Goal: Navigation & Orientation: Find specific page/section

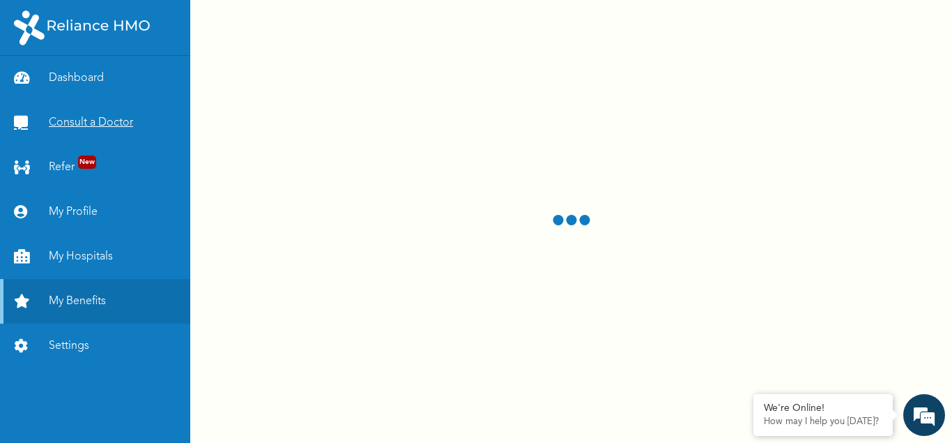
click at [98, 123] on link "Consult a Doctor" at bounding box center [95, 122] width 190 height 45
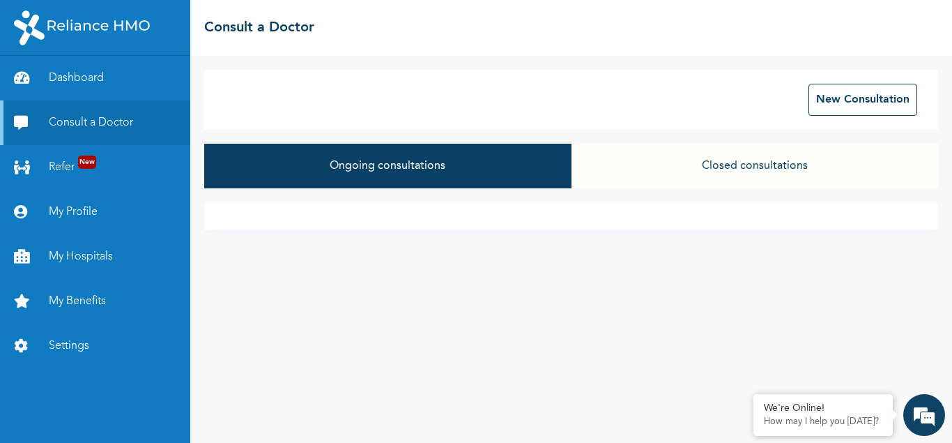
click at [688, 171] on button "Closed consultations" at bounding box center [755, 166] width 367 height 45
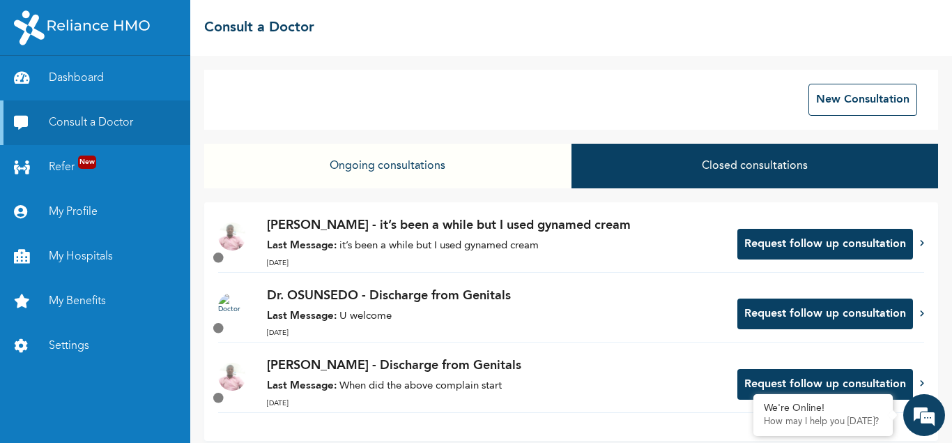
click at [220, 261] on icon at bounding box center [218, 257] width 15 height 15
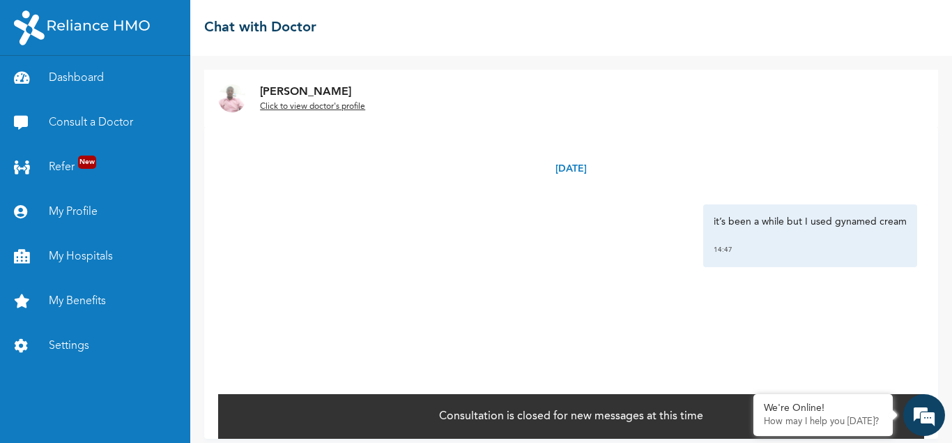
scroll to position [10, 0]
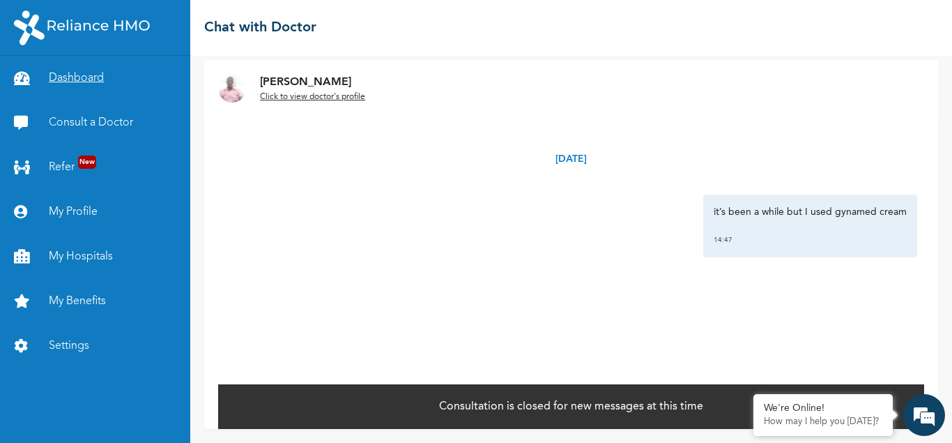
click at [70, 79] on link "Dashboard" at bounding box center [95, 78] width 190 height 45
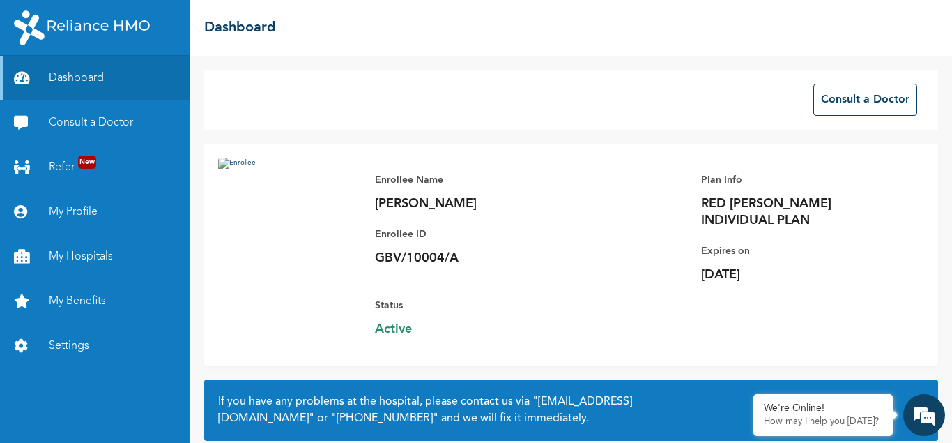
click at [426, 326] on div "Enrollee Name [PERSON_NAME] ID GBV/10004/A Plan Info RED [PERSON_NAME] INDIVIDU…" at bounding box center [642, 255] width 563 height 194
click at [356, 277] on img at bounding box center [289, 241] width 143 height 167
click at [79, 347] on link "Settings" at bounding box center [95, 346] width 190 height 45
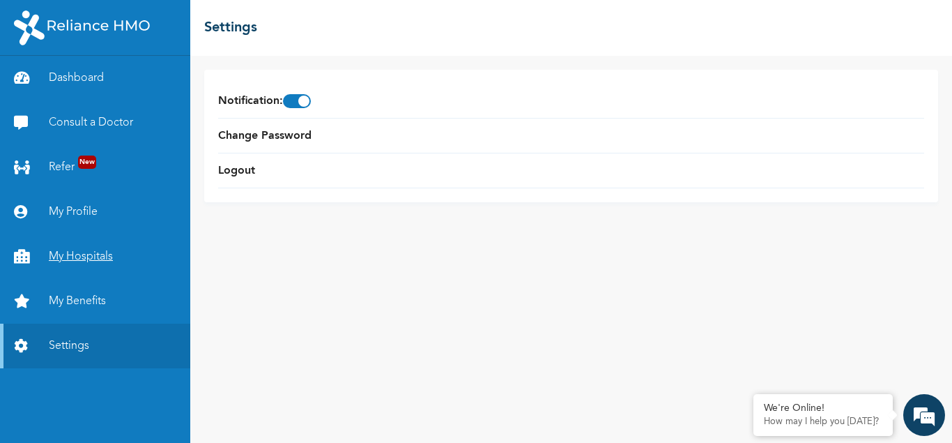
click at [70, 253] on link "My Hospitals" at bounding box center [95, 256] width 190 height 45
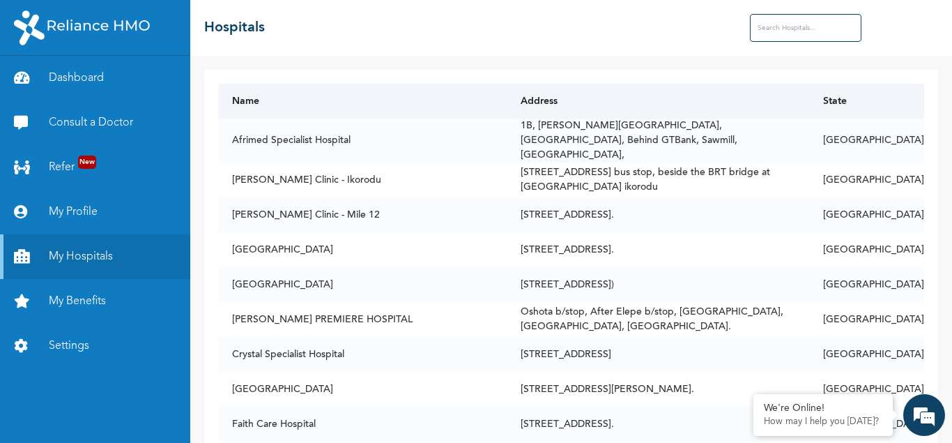
click at [896, 103] on th "State" at bounding box center [866, 101] width 115 height 35
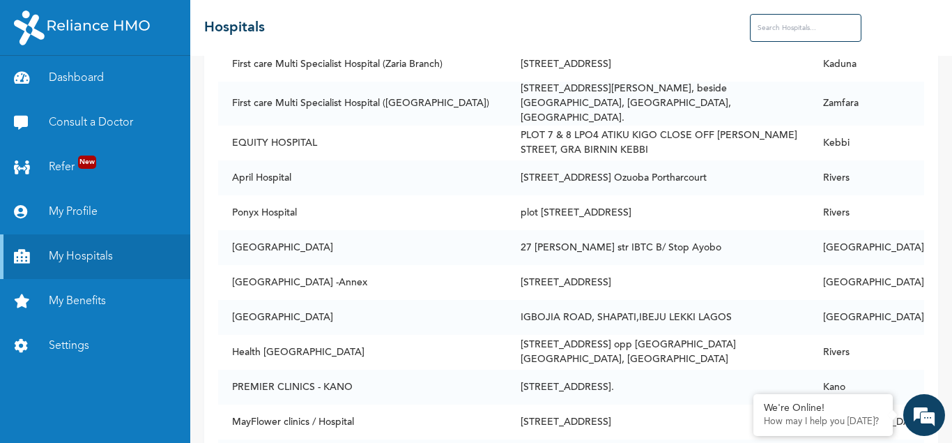
scroll to position [24146, 0]
